Goal: Transaction & Acquisition: Book appointment/travel/reservation

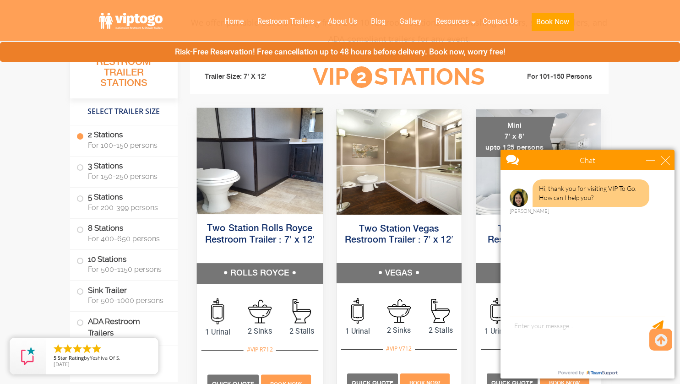
scroll to position [395, 0]
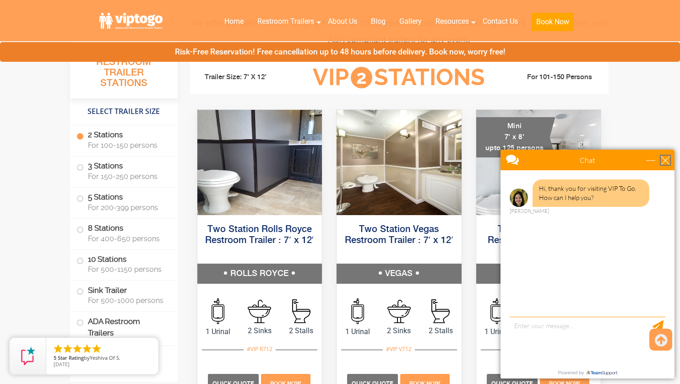
click at [664, 160] on div "close" at bounding box center [664, 160] width 9 height 9
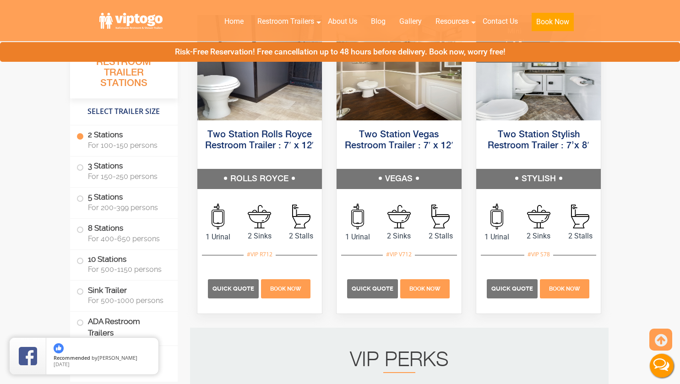
scroll to position [490, 0]
click at [152, 348] on icon "close" at bounding box center [149, 346] width 9 height 9
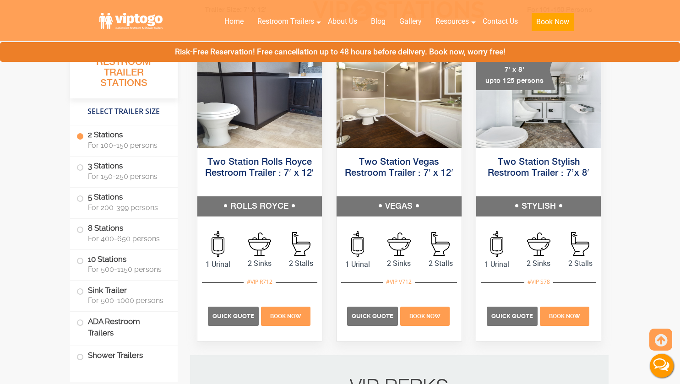
scroll to position [434, 0]
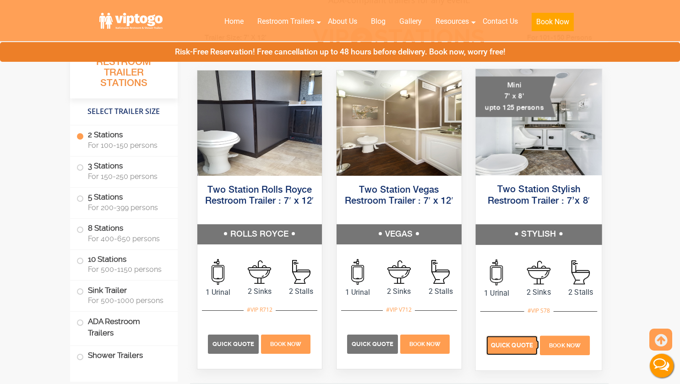
click at [515, 344] on span "Quick Quote" at bounding box center [512, 345] width 42 height 7
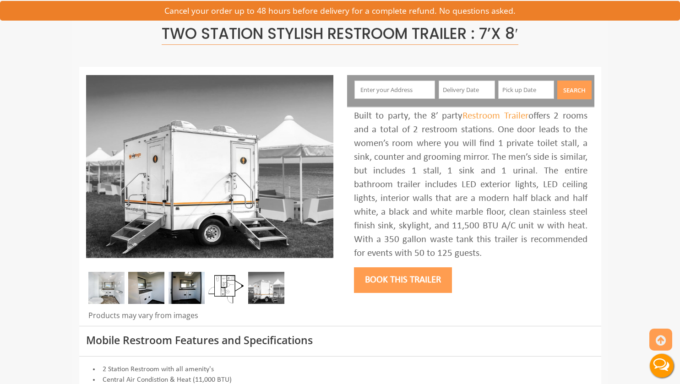
click at [144, 283] on img at bounding box center [146, 288] width 36 height 32
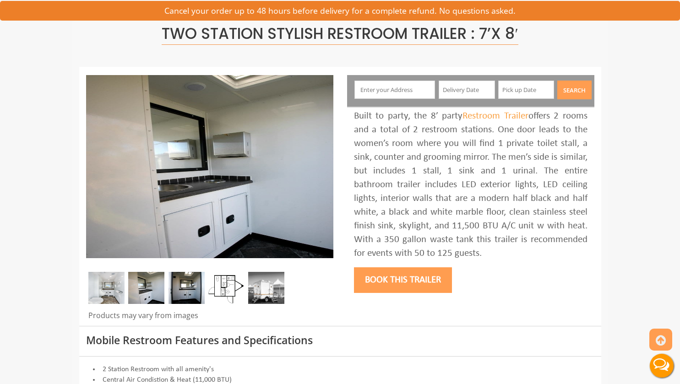
click at [104, 286] on img at bounding box center [106, 288] width 36 height 32
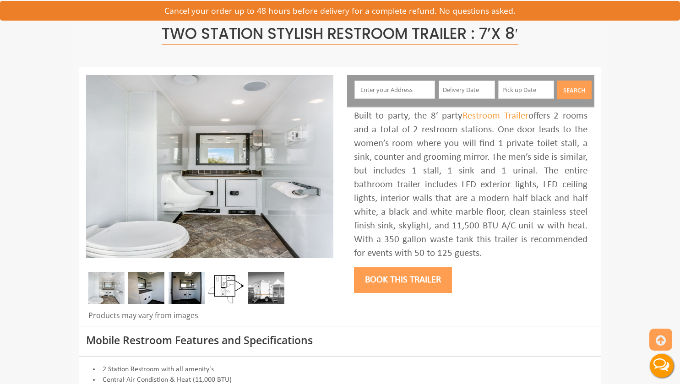
click at [149, 291] on img at bounding box center [146, 288] width 36 height 32
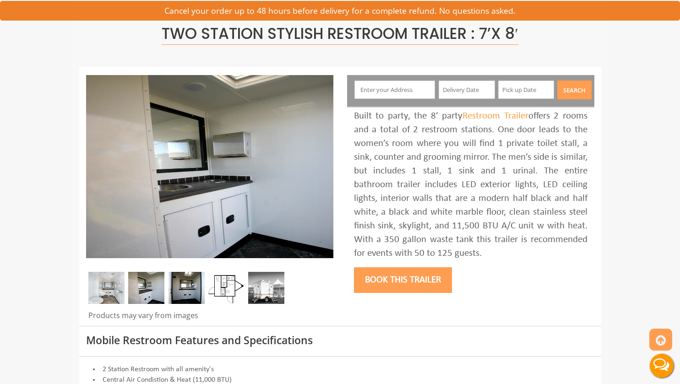
click at [186, 297] on img at bounding box center [186, 288] width 36 height 32
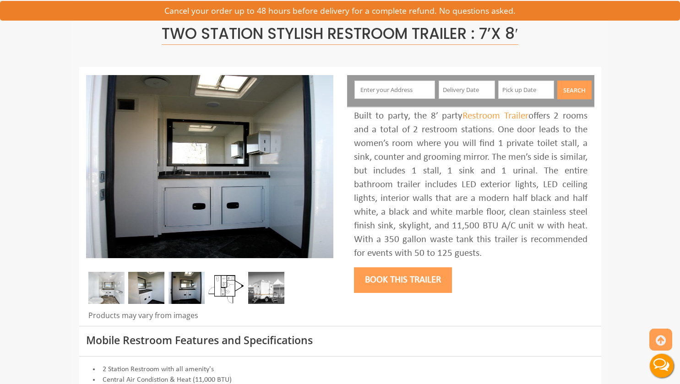
click at [403, 90] on input "text" at bounding box center [394, 90] width 81 height 18
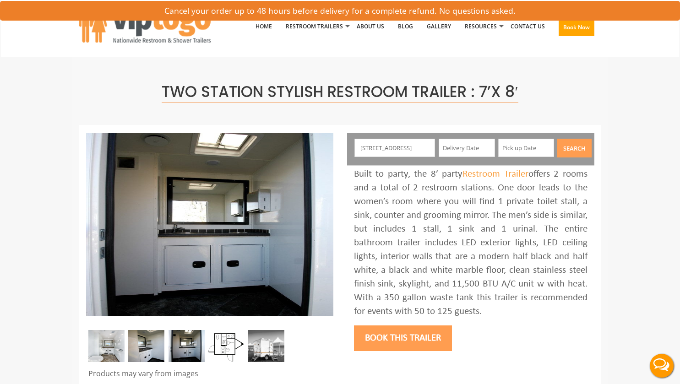
scroll to position [0, 56]
drag, startPoint x: 415, startPoint y: 150, endPoint x: 452, endPoint y: 152, distance: 37.6
click at [452, 152] on div "3801 Southwest 132nd Avenue, Miami, FL, USA Search" at bounding box center [470, 149] width 247 height 32
click at [408, 146] on input "3801 Southwest 132nd Avenue, Miami, FL, USA" at bounding box center [394, 148] width 81 height 18
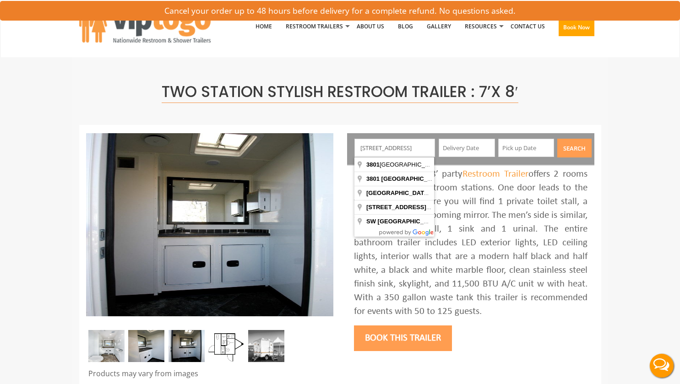
type input "3801 Southwest 132nd Avenue, Miramar, FL, USA"
click at [557, 139] on button "Search" at bounding box center [574, 148] width 34 height 19
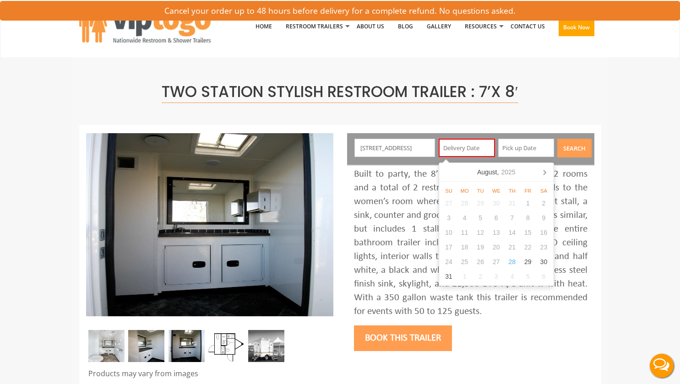
scroll to position [0, 0]
click at [547, 281] on div "6" at bounding box center [543, 276] width 16 height 15
type input "09/06/2025"
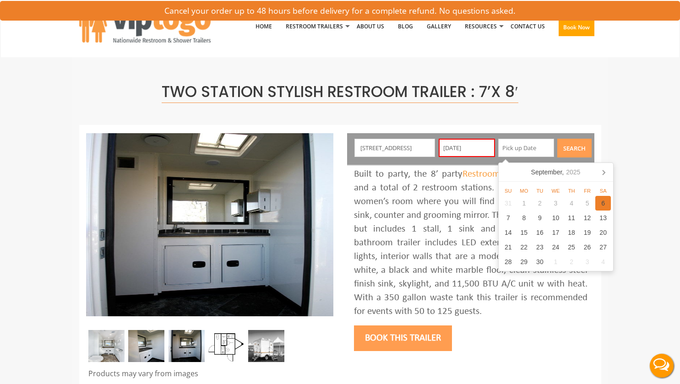
click at [604, 202] on div "6" at bounding box center [603, 203] width 16 height 15
type input "09/06/2025"
click at [576, 143] on button "Search" at bounding box center [574, 148] width 34 height 19
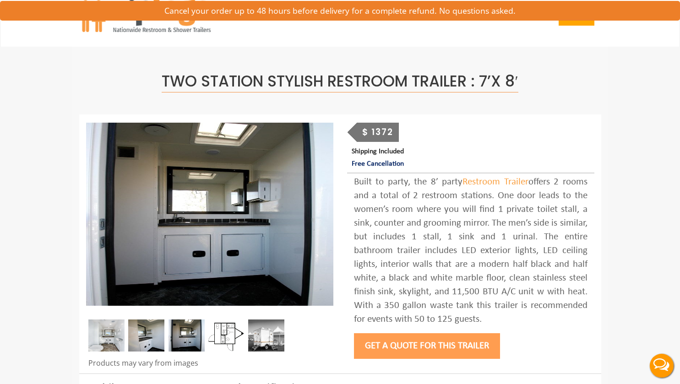
scroll to position [10, 0]
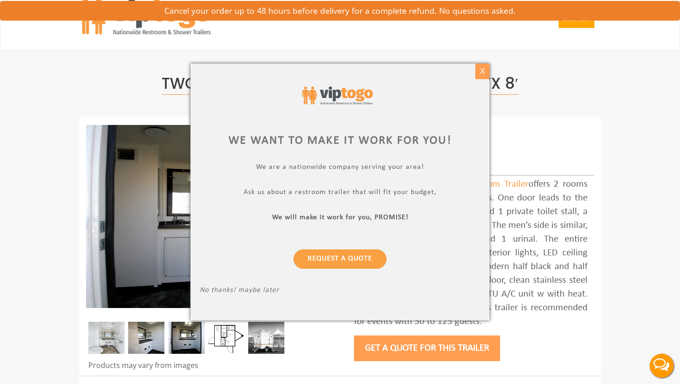
click at [484, 72] on div "X" at bounding box center [482, 72] width 14 height 16
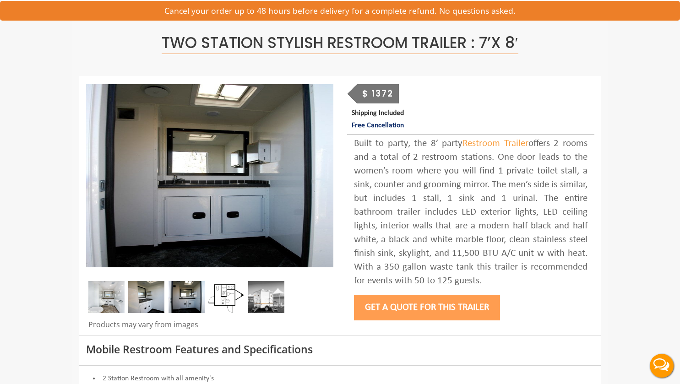
scroll to position [0, 0]
